Goal: Information Seeking & Learning: Learn about a topic

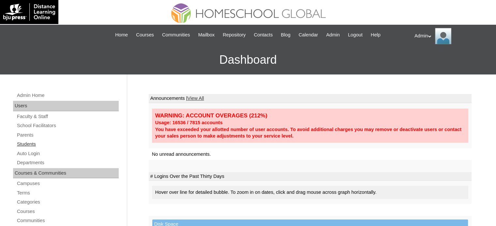
click at [35, 143] on link "Students" at bounding box center [67, 144] width 102 height 8
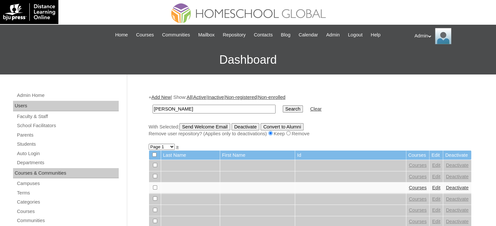
type input "[PERSON_NAME]"
click at [283, 111] on input "Search" at bounding box center [293, 109] width 20 height 7
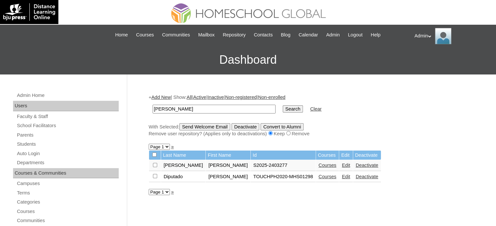
click at [318, 165] on link "Courses" at bounding box center [327, 165] width 18 height 5
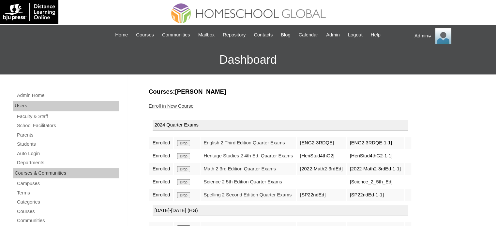
click at [232, 140] on link "English 2 Third Edition Quarter Exams" at bounding box center [244, 142] width 81 height 5
click at [235, 155] on link "Heritage Studies 2 4th Ed. Quarter Exams" at bounding box center [248, 155] width 89 height 5
click at [239, 169] on link "Math 2 3rd Edition Quarter Exams" at bounding box center [240, 169] width 72 height 5
click at [242, 181] on link "Science 2 5th Edition Quarter Exams" at bounding box center [243, 182] width 78 height 5
click at [247, 196] on link "Spelling 2 Second Edition Quarter Exams" at bounding box center [248, 195] width 88 height 5
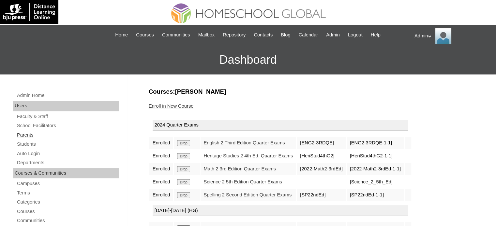
click at [25, 131] on link "Parents" at bounding box center [67, 135] width 102 height 8
click at [26, 145] on link "Students" at bounding box center [67, 144] width 102 height 8
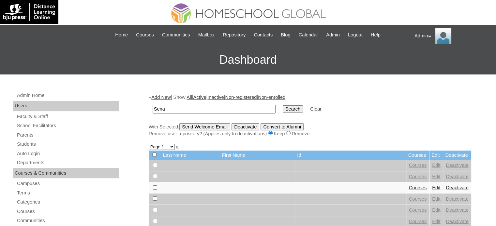
type input "Sena"
click at [283, 108] on input "Search" at bounding box center [293, 109] width 20 height 7
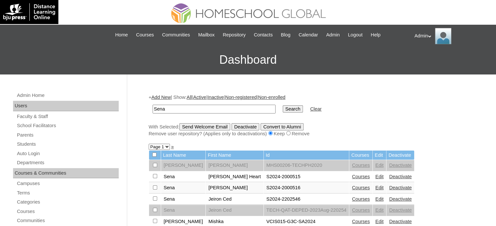
click at [352, 188] on link "Courses" at bounding box center [361, 187] width 18 height 5
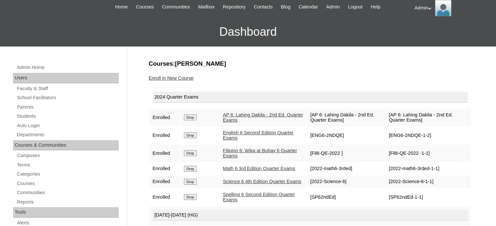
scroll to position [28, 0]
click at [250, 117] on link "AP 6: Lahing Dakila - 2nd Ed. Quarter Exams" at bounding box center [263, 117] width 80 height 11
click at [244, 135] on link "English 6 Second Edition Quarter Exams" at bounding box center [258, 135] width 71 height 11
click at [237, 151] on link "Filipino 6: Wika at Buhay 6 Quarter Exams" at bounding box center [260, 153] width 74 height 11
click at [237, 169] on link "Math 6 3rd Edition Quarter Exams" at bounding box center [259, 168] width 72 height 5
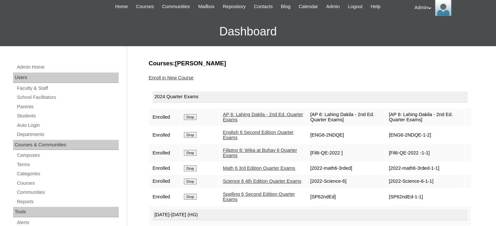
click at [236, 184] on link "Science 6 4th Edition Quarter Exams" at bounding box center [262, 181] width 78 height 5
click at [241, 203] on link "Spelling 6 Second Edition Quarter Exams" at bounding box center [259, 197] width 72 height 11
